Goal: Task Accomplishment & Management: Manage account settings

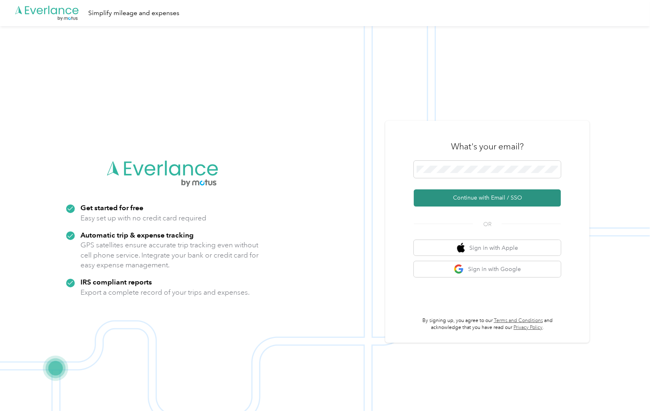
click at [494, 201] on button "Continue with Email / SSO" at bounding box center [487, 198] width 147 height 17
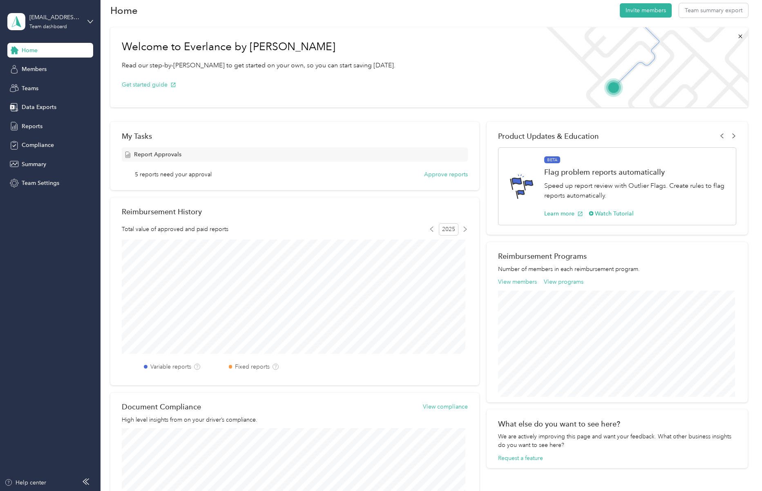
scroll to position [9, 0]
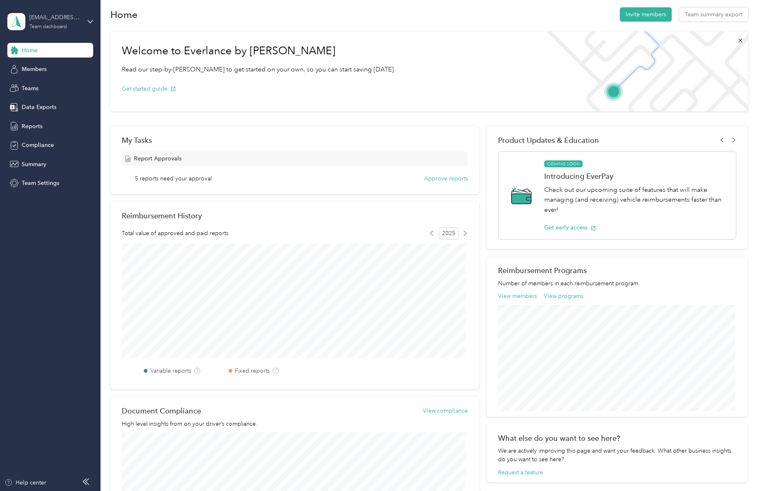
click at [55, 22] on div "bfidler@phoenixcontact.com Team dashboard" at bounding box center [54, 21] width 51 height 16
click at [53, 89] on div "Personal dashboard" at bounding box center [39, 85] width 51 height 9
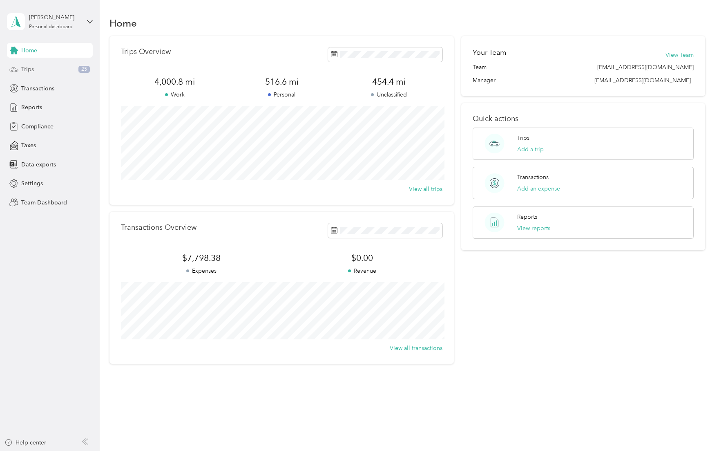
click at [37, 69] on div "Trips 25" at bounding box center [50, 69] width 86 height 15
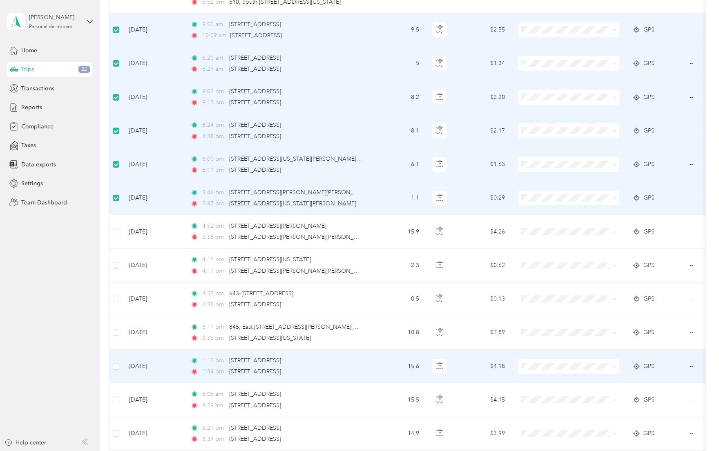
scroll to position [191, 0]
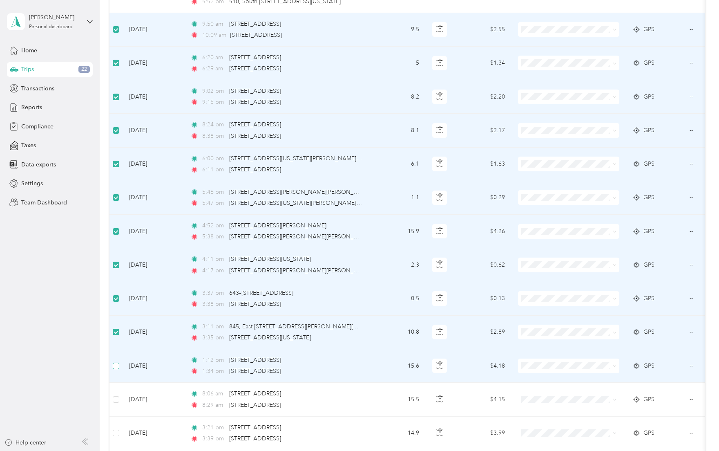
click at [116, 370] on label at bounding box center [116, 365] width 7 height 9
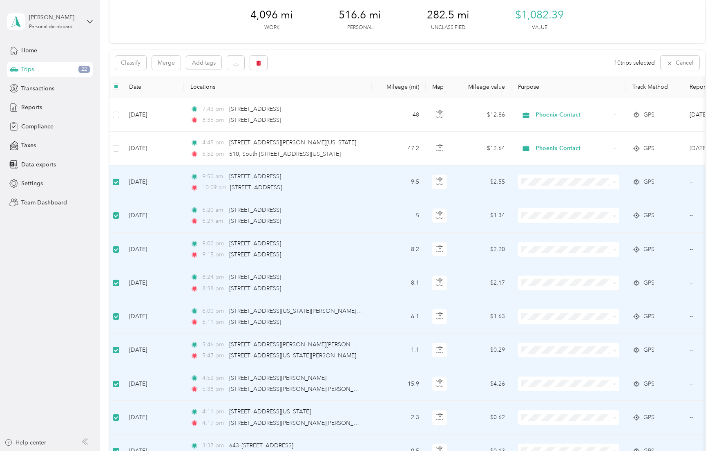
scroll to position [0, 0]
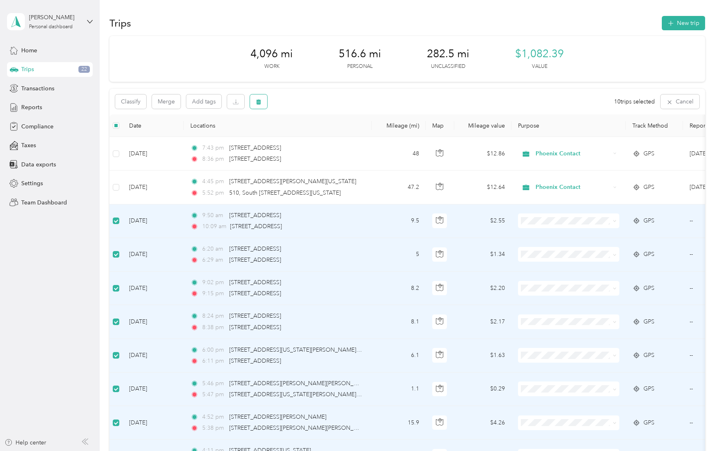
click at [261, 103] on icon "button" at bounding box center [259, 102] width 6 height 6
click at [321, 138] on button "Yes" at bounding box center [321, 135] width 16 height 13
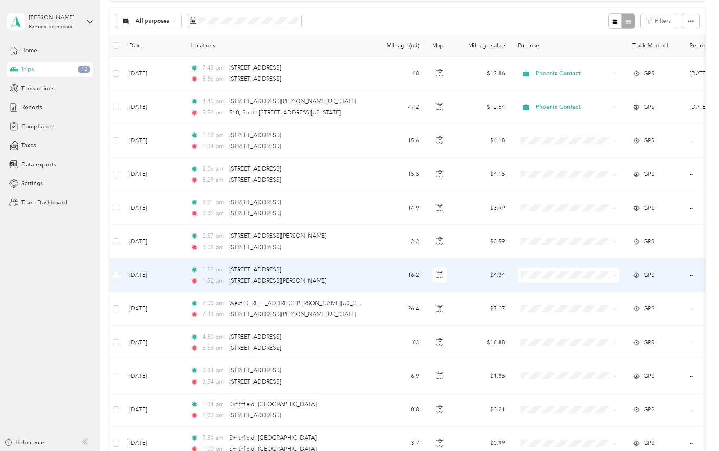
scroll to position [82, 0]
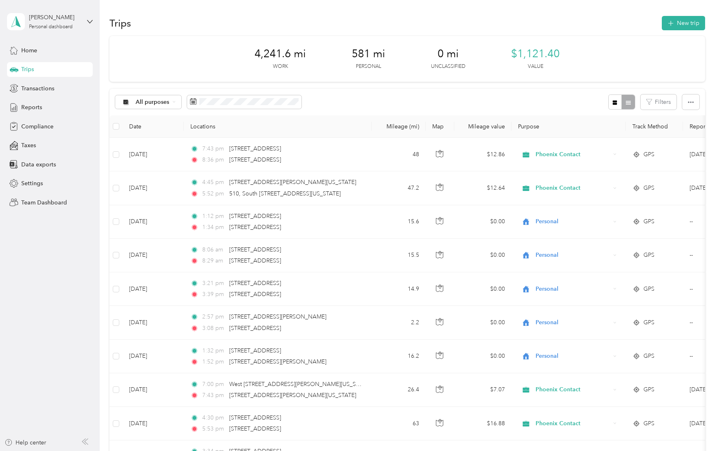
click at [237, 26] on div "Trips New trip" at bounding box center [406, 22] width 595 height 17
click at [36, 107] on span "Reports" at bounding box center [31, 107] width 21 height 9
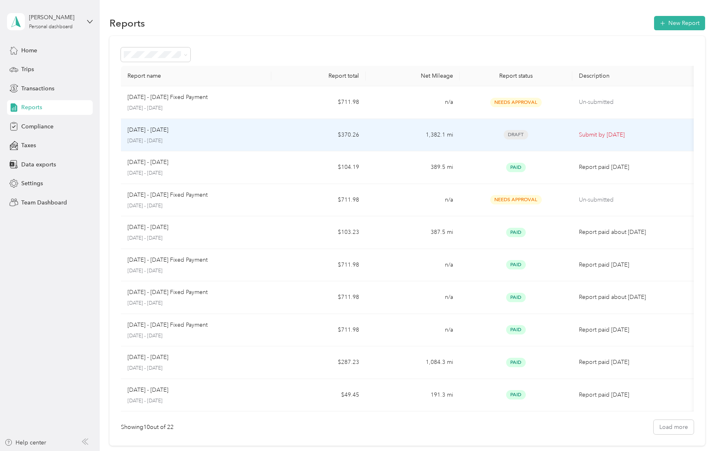
click at [264, 132] on div "[DATE] - [DATE]" at bounding box center [195, 129] width 137 height 9
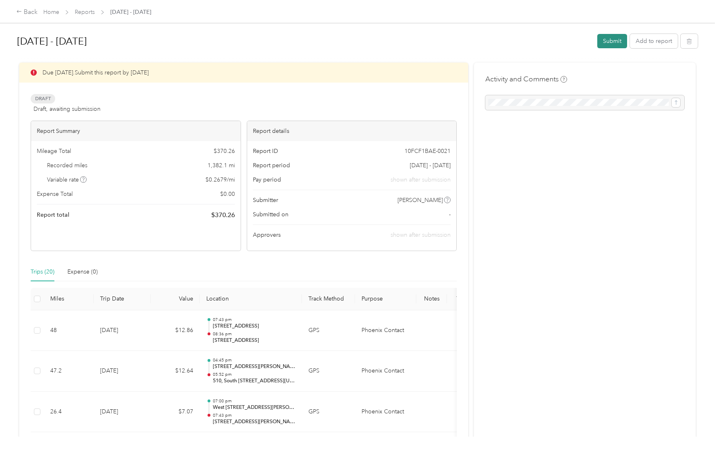
click at [606, 42] on button "Submit" at bounding box center [612, 41] width 30 height 14
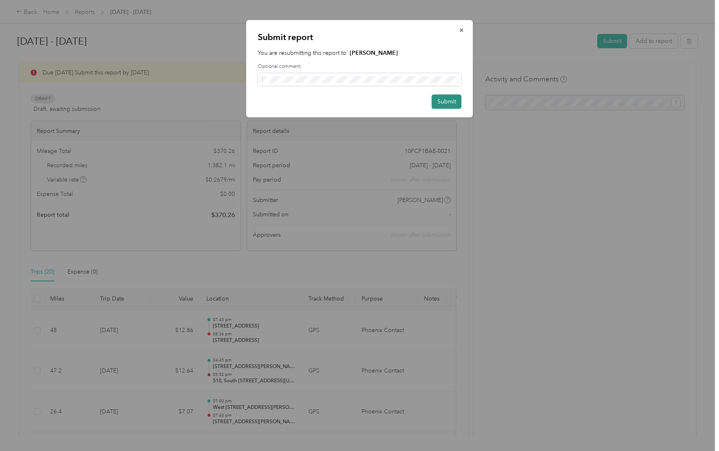
click at [439, 101] on button "Submit" at bounding box center [447, 101] width 30 height 14
